Goal: Information Seeking & Learning: Find specific fact

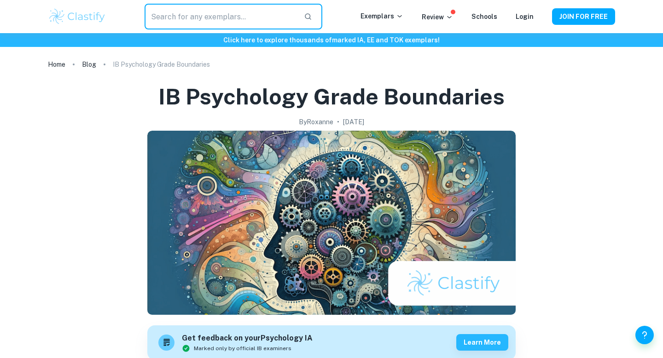
scroll to position [501, 0]
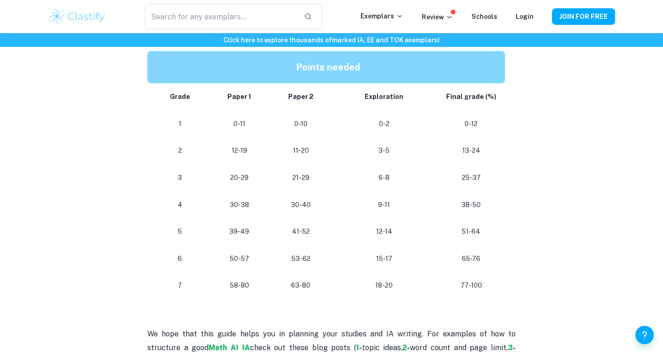
scroll to position [808, 0]
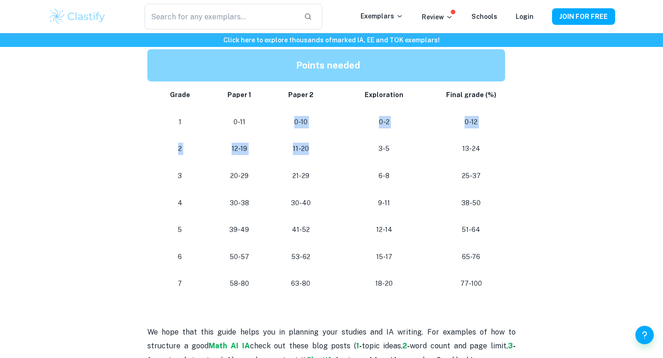
drag, startPoint x: 292, startPoint y: 122, endPoint x: 306, endPoint y: 151, distance: 32.7
click at [307, 151] on tbody "Grade Paper 1 Paper 2 Exploration Final grade (%) 1 0-11 0-10 0-2 0-12 2 12-19 …" at bounding box center [327, 190] width 361 height 216
click at [306, 151] on p "11-20" at bounding box center [300, 149] width 47 height 12
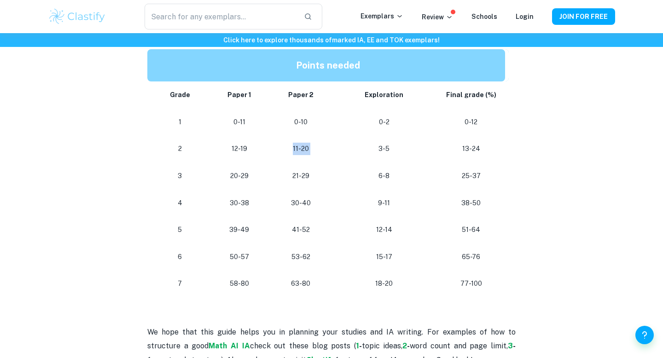
click at [306, 151] on p "11-20" at bounding box center [300, 149] width 47 height 12
click at [327, 153] on td "11-20" at bounding box center [300, 148] width 61 height 27
click at [355, 153] on p "3-5" at bounding box center [384, 149] width 91 height 12
click at [351, 153] on p "3-5" at bounding box center [384, 149] width 91 height 12
drag, startPoint x: 477, startPoint y: 153, endPoint x: 478, endPoint y: 188, distance: 35.0
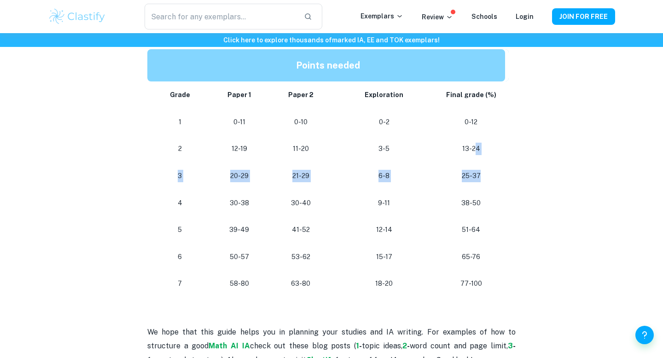
click at [478, 188] on tbody "Grade Paper 1 Paper 2 Exploration Final grade (%) 1 0-11 0-10 0-2 0-12 2 12-19 …" at bounding box center [327, 190] width 361 height 216
click at [478, 188] on td "25-37" at bounding box center [473, 176] width 72 height 27
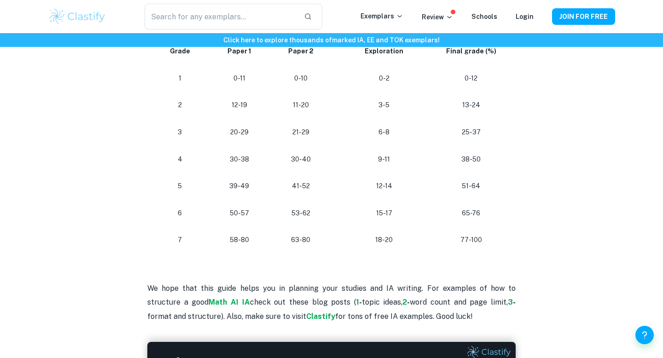
scroll to position [855, 0]
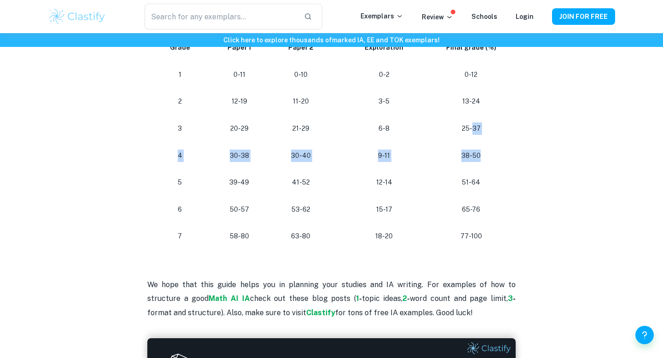
drag, startPoint x: 473, startPoint y: 130, endPoint x: 475, endPoint y: 164, distance: 34.1
click at [475, 164] on tbody "Grade Paper 1 Paper 2 Exploration Final grade (%) 1 0-11 0-10 0-2 0-12 2 12-19 …" at bounding box center [327, 142] width 361 height 216
click at [475, 164] on td "38-50" at bounding box center [473, 155] width 72 height 27
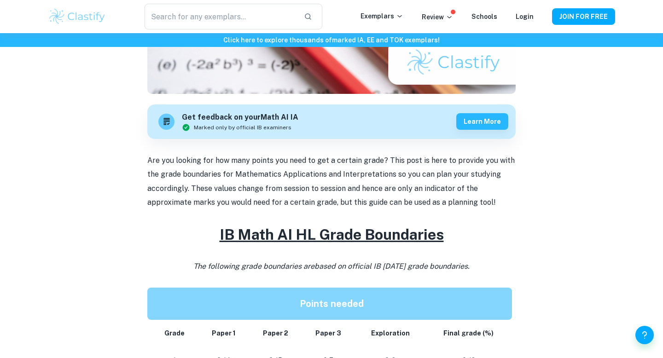
scroll to position [0, 0]
